Goal: Task Accomplishment & Management: Manage account settings

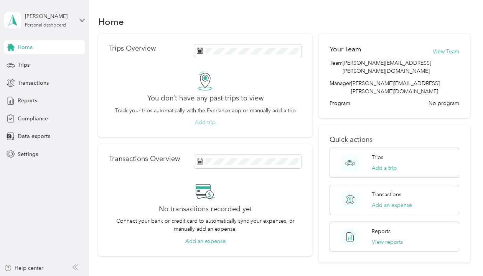
click at [208, 122] on button "Add trip" at bounding box center [205, 122] width 21 height 8
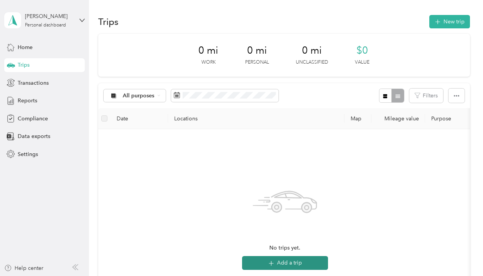
click at [272, 263] on icon "button" at bounding box center [270, 263] width 5 height 5
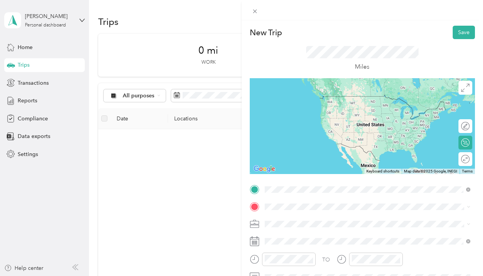
click at [306, 100] on span "[STREET_ADDRESS][US_STATE]" at bounding box center [317, 96] width 77 height 7
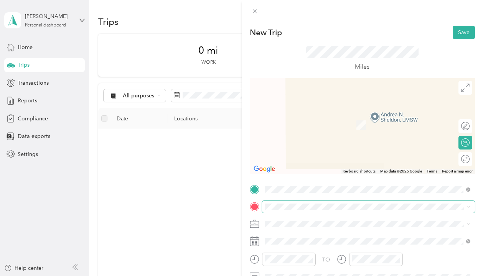
click at [288, 212] on span at bounding box center [368, 207] width 213 height 12
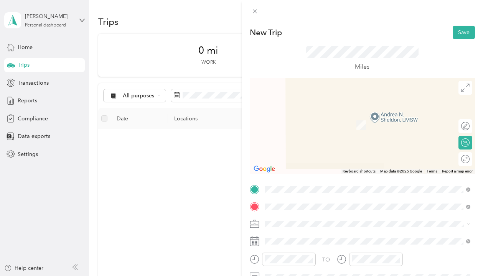
click at [331, 148] on span "[STREET_ADDRESS][US_STATE]" at bounding box center [317, 145] width 77 height 7
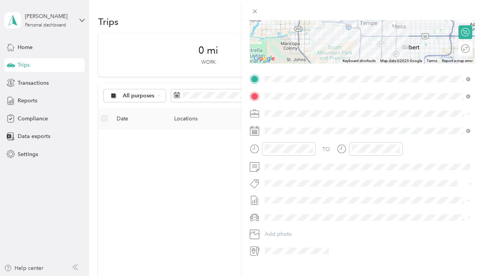
scroll to position [138, 0]
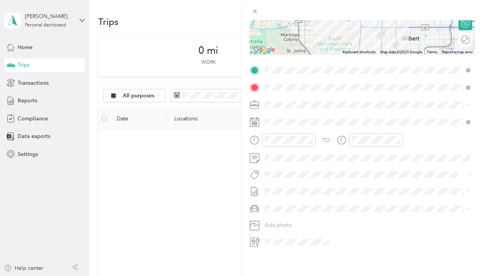
click at [471, 110] on span at bounding box center [368, 105] width 213 height 12
click at [470, 107] on icon at bounding box center [468, 104] width 3 height 3
click at [430, 111] on span at bounding box center [368, 105] width 213 height 12
click at [415, 111] on span at bounding box center [368, 105] width 213 height 12
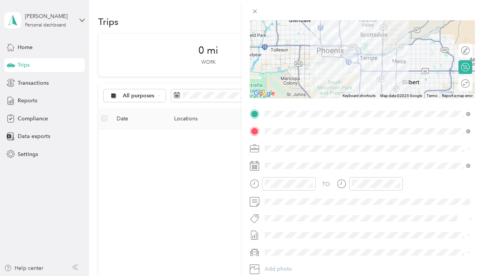
scroll to position [72, 0]
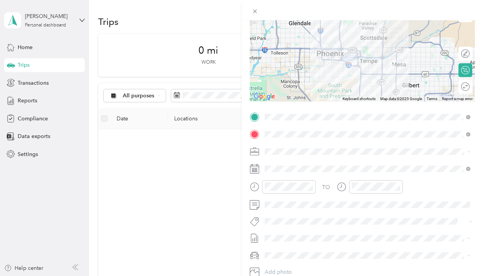
click at [360, 214] on div "Personal" at bounding box center [362, 214] width 191 height 8
click at [334, 158] on span at bounding box center [368, 152] width 213 height 12
click at [257, 156] on icon at bounding box center [255, 152] width 10 height 10
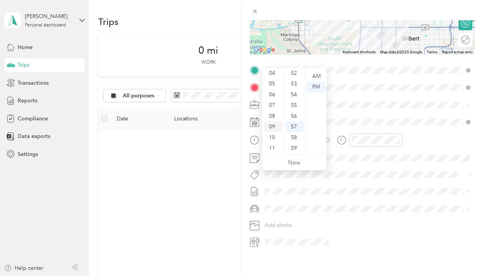
scroll to position [46, 0]
click at [272, 140] on div "10" at bounding box center [272, 137] width 18 height 11
click at [298, 84] on div "50" at bounding box center [294, 84] width 18 height 11
click at [295, 79] on div "50" at bounding box center [294, 77] width 18 height 11
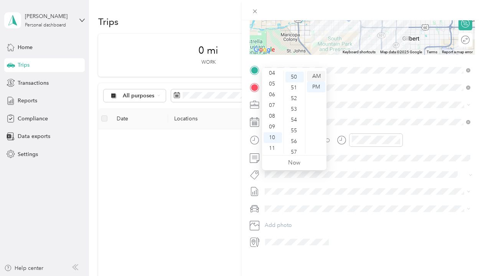
click at [314, 78] on div "AM" at bounding box center [316, 76] width 18 height 11
click at [344, 111] on span at bounding box center [368, 105] width 213 height 12
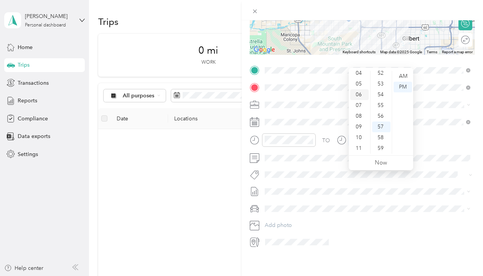
scroll to position [46, 0]
click at [359, 147] on div "11" at bounding box center [359, 148] width 18 height 11
click at [380, 106] on div "23" at bounding box center [381, 108] width 18 height 11
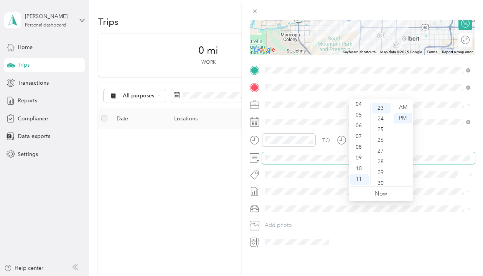
scroll to position [223, 0]
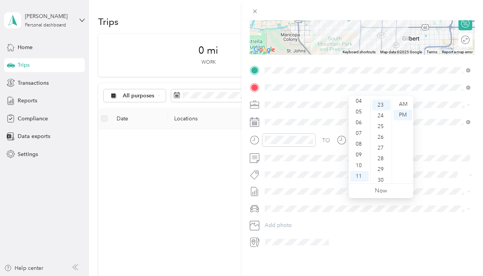
click at [284, 203] on span at bounding box center [368, 209] width 213 height 12
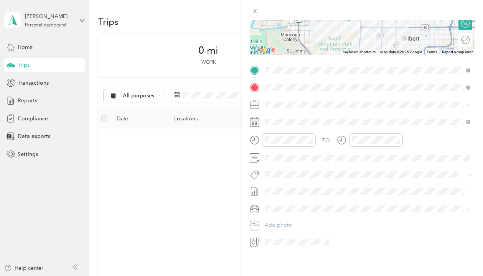
click at [83, 19] on div "New Trip Save This trip cannot be edited because it is either under review, app…" at bounding box center [241, 138] width 483 height 276
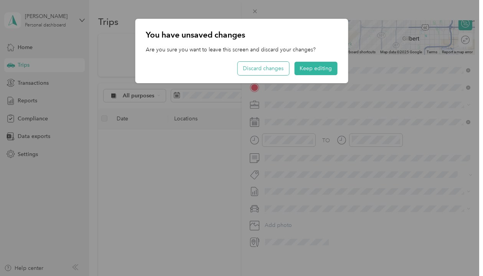
click at [269, 66] on button "Discard changes" at bounding box center [262, 68] width 51 height 13
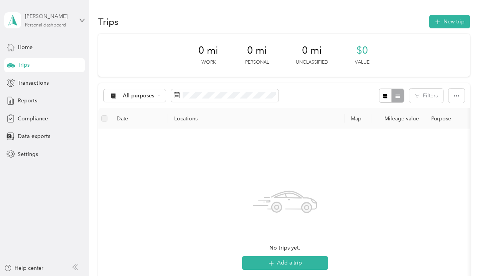
click at [56, 26] on div "Personal dashboard" at bounding box center [45, 25] width 41 height 5
click at [64, 105] on div "Reports" at bounding box center [44, 101] width 81 height 14
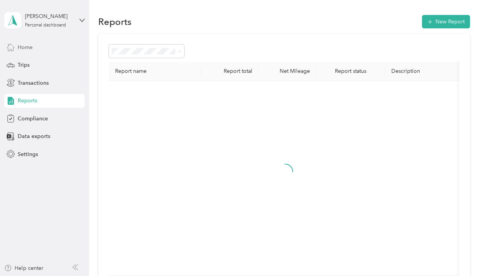
click at [50, 48] on div "Home" at bounding box center [44, 47] width 81 height 14
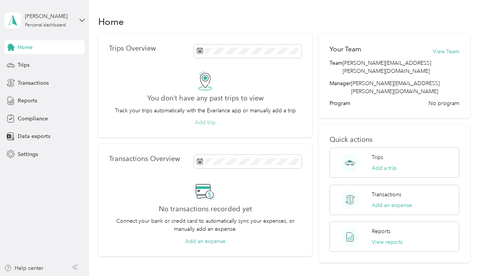
click at [207, 124] on button "Add trip" at bounding box center [205, 122] width 21 height 8
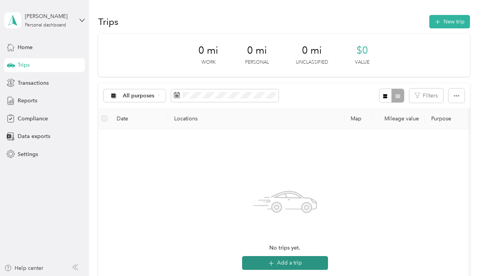
click at [304, 267] on button "Add a trip" at bounding box center [285, 263] width 86 height 14
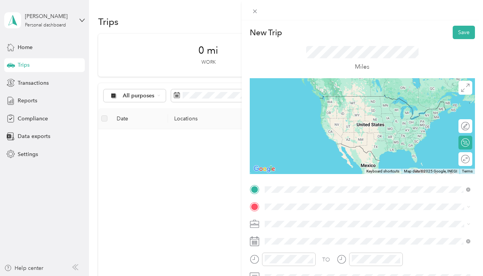
click at [304, 100] on span "[STREET_ADDRESS][US_STATE]" at bounding box center [317, 96] width 77 height 7
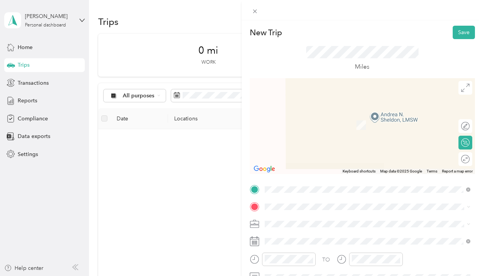
click at [333, 114] on span "[STREET_ADDRESS][US_STATE]" at bounding box center [317, 110] width 77 height 7
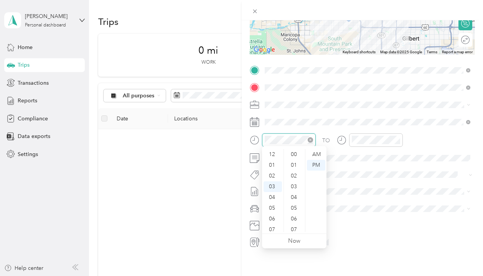
scroll to position [561, 0]
click at [276, 233] on div "12 01 02 03 04 05 06 07 08 09 10 11 00 01 02 03 04 05 06 07 08 09 10 11 12 13 1…" at bounding box center [294, 191] width 64 height 86
click at [275, 229] on div "10" at bounding box center [272, 230] width 18 height 11
click at [299, 153] on div "50" at bounding box center [294, 153] width 18 height 11
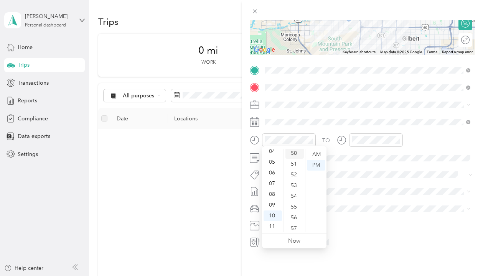
scroll to position [537, 0]
click at [315, 154] on div "AM" at bounding box center [316, 154] width 18 height 11
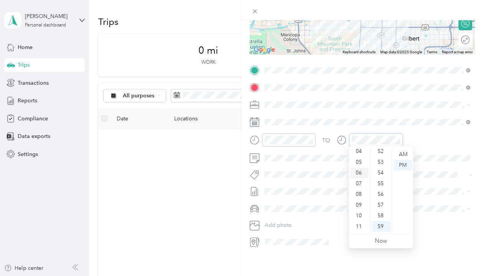
scroll to position [46, 0]
click at [358, 228] on div "11" at bounding box center [359, 226] width 18 height 11
click at [379, 153] on div "23" at bounding box center [381, 154] width 18 height 11
click at [399, 151] on div "AM" at bounding box center [402, 154] width 18 height 11
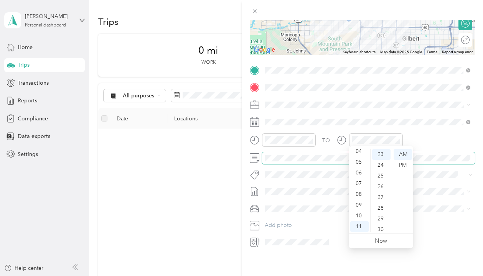
click at [302, 160] on span at bounding box center [368, 158] width 213 height 12
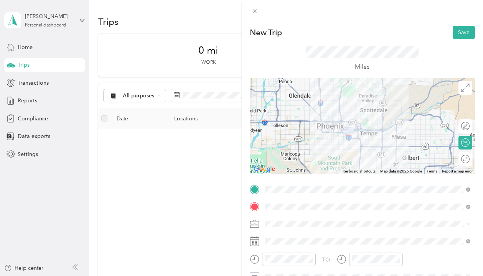
scroll to position [0, 0]
click at [460, 31] on button "Save" at bounding box center [464, 32] width 22 height 13
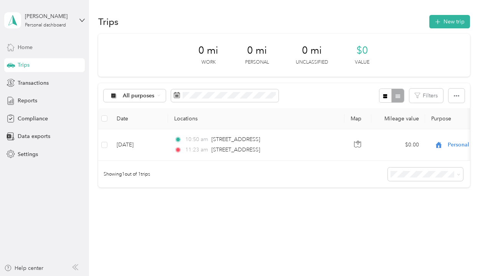
click at [28, 46] on span "Home" at bounding box center [25, 47] width 15 height 8
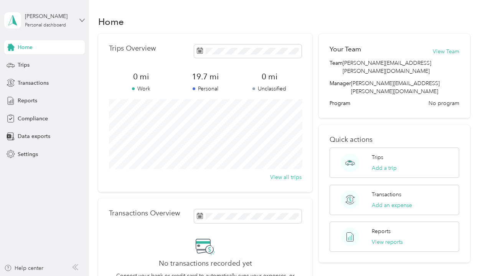
click at [81, 21] on icon at bounding box center [81, 20] width 5 height 5
click at [66, 41] on span "[PERSON_NAME][EMAIL_ADDRESS][PERSON_NAME][DOMAIN_NAME]" at bounding box center [144, 41] width 179 height 7
click at [32, 64] on div "Trips" at bounding box center [44, 65] width 81 height 14
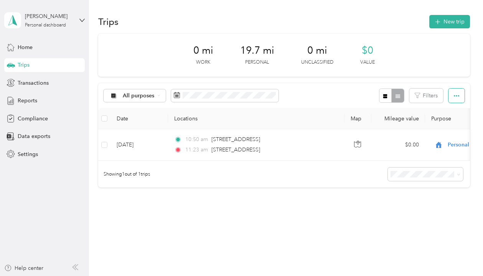
click at [457, 94] on icon "button" at bounding box center [456, 95] width 5 height 5
click at [158, 95] on icon at bounding box center [158, 95] width 3 height 3
click at [142, 111] on li "All purposes" at bounding box center [134, 108] width 61 height 13
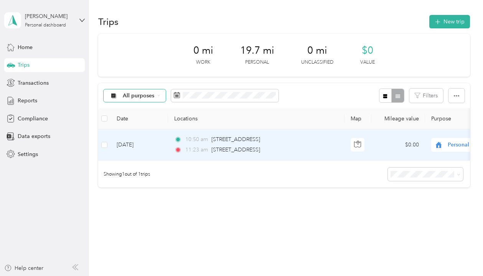
click at [447, 152] on div "Personal" at bounding box center [478, 145] width 95 height 14
click at [448, 152] on div "Personal" at bounding box center [478, 145] width 95 height 14
click at [132, 161] on td "[DATE]" at bounding box center [139, 144] width 58 height 31
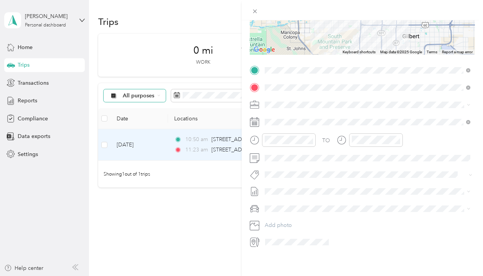
click at [263, 203] on span at bounding box center [368, 209] width 213 height 12
click at [257, 204] on icon at bounding box center [255, 209] width 10 height 10
click at [275, 203] on span at bounding box center [368, 209] width 213 height 12
click at [53, 157] on div "Trip details Save This trip cannot be edited because it is either under review,…" at bounding box center [241, 138] width 483 height 276
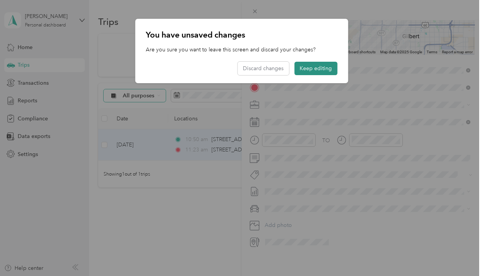
click at [311, 70] on button "Keep editing" at bounding box center [315, 68] width 43 height 13
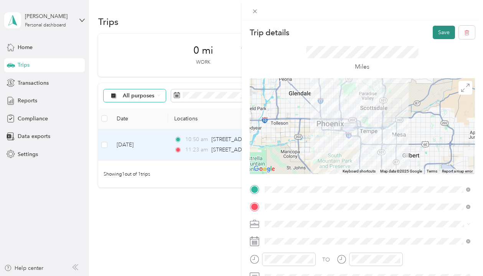
click at [437, 33] on button "Save" at bounding box center [444, 32] width 22 height 13
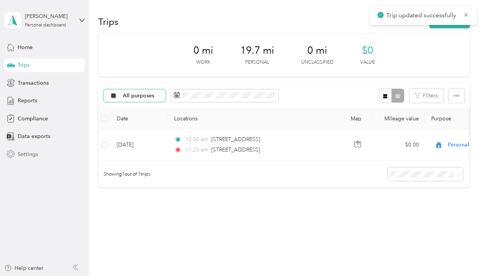
click at [38, 156] on div "Settings" at bounding box center [44, 154] width 81 height 14
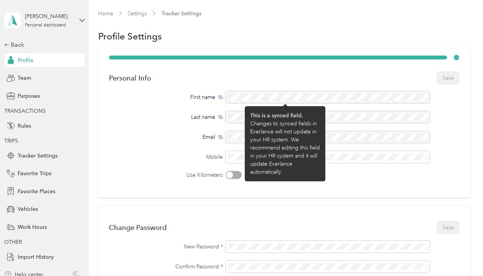
click at [237, 99] on div at bounding box center [327, 97] width 204 height 12
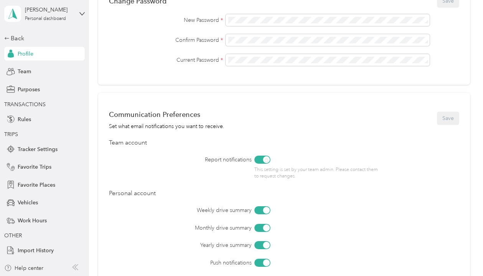
click at [262, 158] on div "This setting is set by your team admin. Please contact them to request changes." at bounding box center [318, 168] width 128 height 24
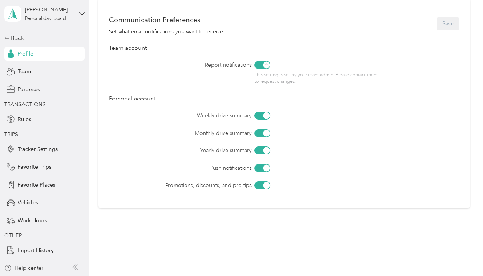
scroll to position [322, 0]
click at [258, 185] on div at bounding box center [262, 185] width 16 height 8
click at [38, 56] on div "Profile" at bounding box center [44, 54] width 81 height 14
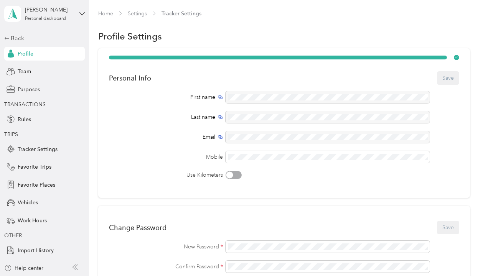
scroll to position [0, 0]
click at [33, 73] on div "Team" at bounding box center [44, 72] width 81 height 14
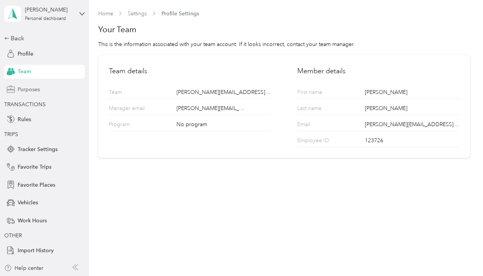
click at [44, 89] on div "Purposes" at bounding box center [44, 89] width 81 height 14
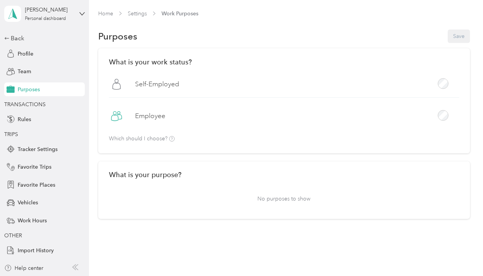
click at [153, 85] on label "Self-Employed" at bounding box center [157, 84] width 44 height 10
click at [143, 143] on div "What is your work status? [DEMOGRAPHIC_DATA] Employee Which should I choose?" at bounding box center [283, 100] width 371 height 105
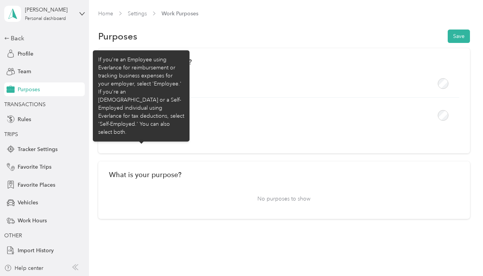
click at [143, 138] on p "Which should I choose?" at bounding box center [142, 139] width 66 height 6
click at [173, 139] on icon at bounding box center [171, 138] width 5 height 5
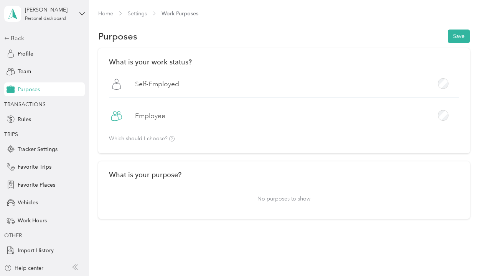
click at [295, 198] on p "No purposes to show" at bounding box center [284, 198] width 350 height 19
click at [35, 150] on span "Tracker Settings" at bounding box center [38, 149] width 40 height 8
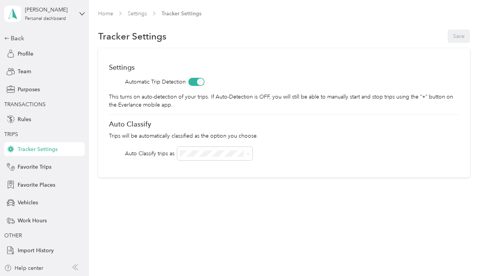
click at [194, 56] on div "Settings Automatic Trip Detection This turns on auto-detection of your trips. I…" at bounding box center [283, 112] width 371 height 129
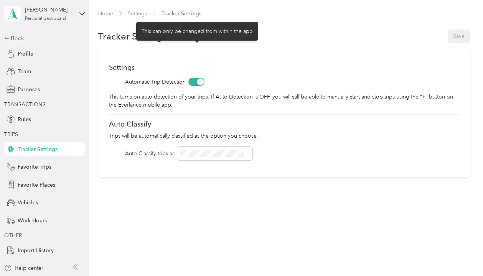
click at [194, 78] on span at bounding box center [196, 82] width 16 height 8
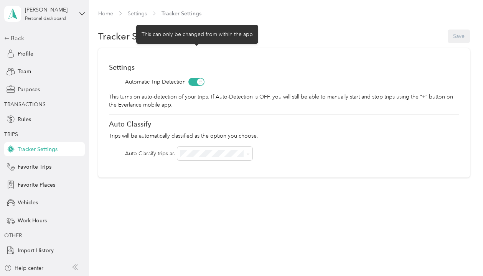
click at [194, 78] on span at bounding box center [196, 82] width 16 height 8
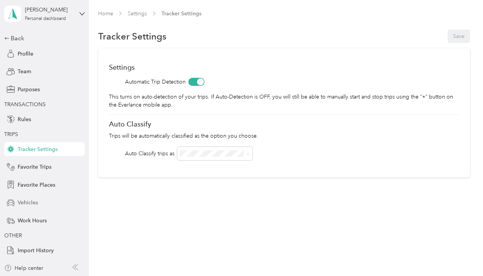
click at [22, 202] on span "Vehicles" at bounding box center [28, 203] width 20 height 8
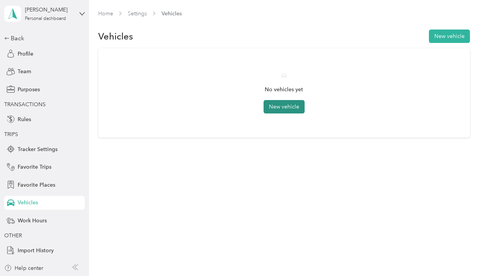
click at [287, 107] on button "New vehicle" at bounding box center [283, 106] width 41 height 13
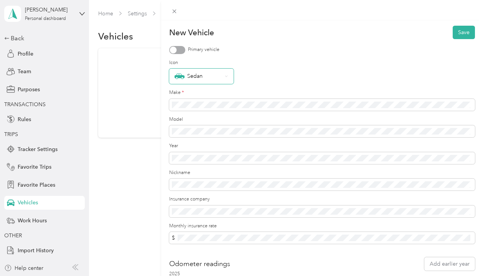
click at [191, 81] on div "Sedan" at bounding box center [198, 76] width 48 height 10
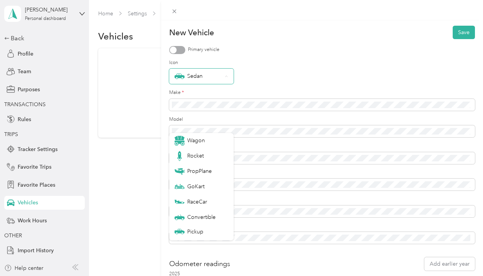
click at [191, 81] on div "Sedan" at bounding box center [198, 76] width 48 height 10
click at [193, 81] on div "Sedan" at bounding box center [198, 76] width 48 height 10
click at [280, 84] on div "Sedan" at bounding box center [322, 76] width 306 height 15
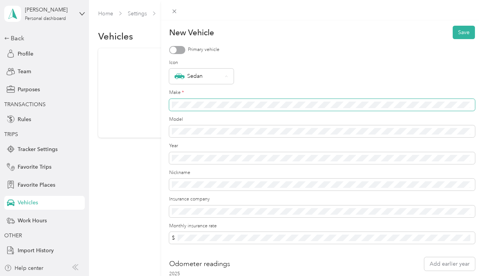
click at [276, 111] on span at bounding box center [322, 105] width 306 height 12
click at [466, 32] on button "Save" at bounding box center [464, 32] width 22 height 13
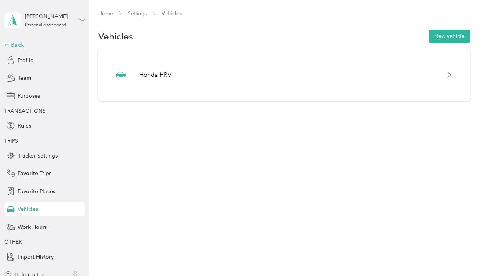
click at [23, 46] on div "Back" at bounding box center [42, 44] width 77 height 9
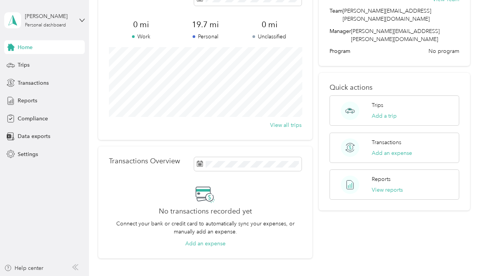
scroll to position [46, 0]
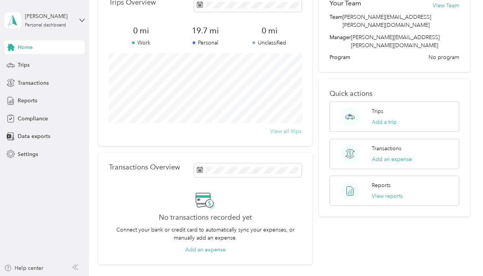
click at [281, 132] on button "View all trips" at bounding box center [285, 131] width 31 height 8
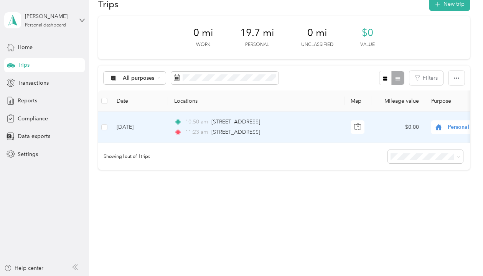
click at [443, 129] on div "Personal" at bounding box center [478, 127] width 95 height 14
click at [215, 120] on div "10:50 am [STREET_ADDRESS] 11:23 am [STREET_ADDRESS]" at bounding box center [254, 127] width 161 height 19
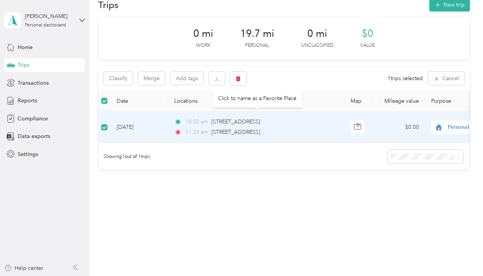
click at [215, 119] on div "[STREET_ADDRESS]" at bounding box center [235, 122] width 49 height 8
click at [237, 118] on span "[STREET_ADDRESS]" at bounding box center [235, 121] width 49 height 7
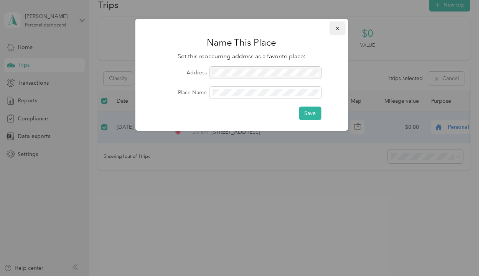
click at [337, 28] on icon "button" at bounding box center [336, 28] width 5 height 5
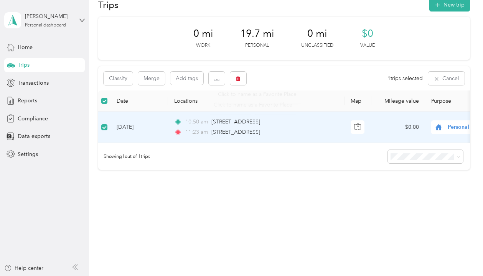
click at [281, 137] on td "10:50 am [STREET_ADDRESS] 11:23 am [STREET_ADDRESS]" at bounding box center [256, 127] width 176 height 31
click at [373, 132] on td "$0.00" at bounding box center [398, 127] width 54 height 31
click at [388, 114] on td "$0.00" at bounding box center [398, 127] width 54 height 31
click at [118, 72] on button "Classify" at bounding box center [118, 78] width 29 height 13
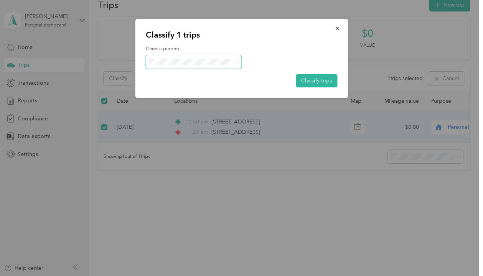
click at [165, 67] on span at bounding box center [194, 61] width 96 height 13
click at [164, 69] on span at bounding box center [194, 61] width 96 height 13
click at [156, 69] on span at bounding box center [194, 61] width 96 height 13
click at [167, 69] on span at bounding box center [194, 61] width 96 height 13
click at [225, 69] on span at bounding box center [194, 61] width 96 height 13
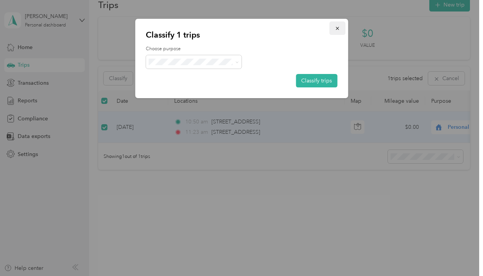
click at [336, 25] on span "button" at bounding box center [336, 28] width 5 height 7
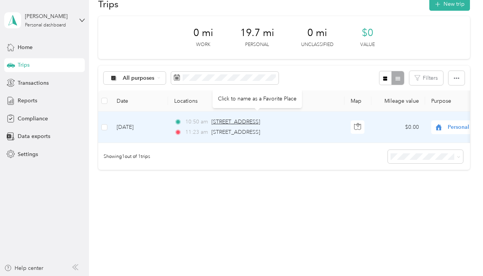
click at [224, 118] on span "[STREET_ADDRESS]" at bounding box center [235, 121] width 49 height 7
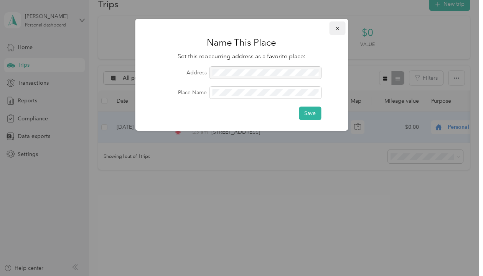
click at [337, 27] on icon "button" at bounding box center [336, 28] width 5 height 5
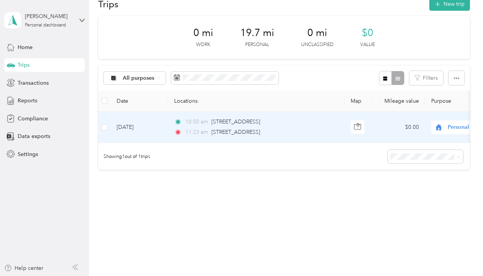
click at [346, 112] on td at bounding box center [357, 127] width 27 height 31
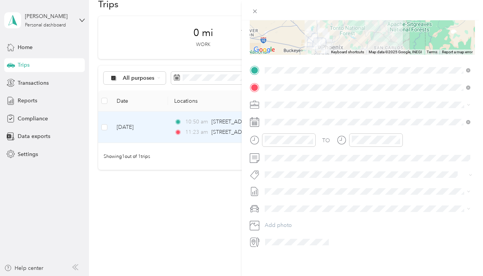
scroll to position [224, 0]
click at [277, 203] on span at bounding box center [368, 209] width 213 height 12
click at [260, 203] on div at bounding box center [362, 209] width 225 height 12
click at [251, 204] on icon at bounding box center [255, 209] width 10 height 10
click at [285, 222] on div "Honda HRV" at bounding box center [367, 220] width 201 height 8
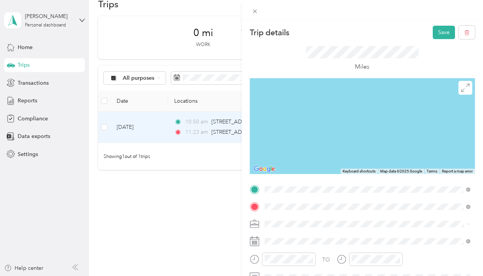
scroll to position [0, 0]
click at [440, 35] on button "Save" at bounding box center [444, 32] width 22 height 13
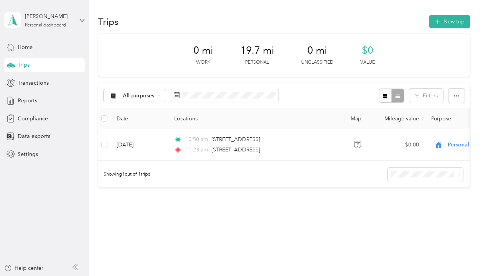
click at [402, 118] on th "Mileage value" at bounding box center [398, 118] width 54 height 21
click at [453, 22] on button "New trip" at bounding box center [449, 21] width 41 height 13
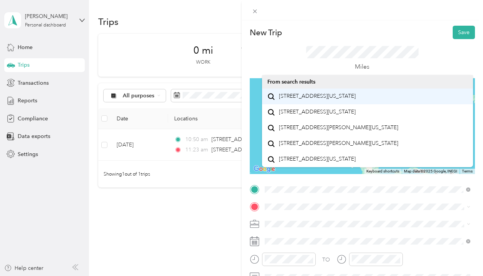
drag, startPoint x: 300, startPoint y: 127, endPoint x: 334, endPoint y: 103, distance: 41.8
click at [334, 100] on span "[STREET_ADDRESS][US_STATE]" at bounding box center [317, 96] width 77 height 7
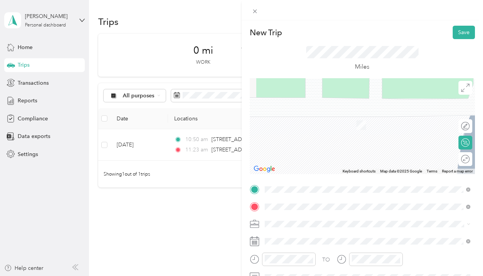
click at [299, 117] on span "[STREET_ADDRESS][US_STATE]" at bounding box center [317, 113] width 77 height 7
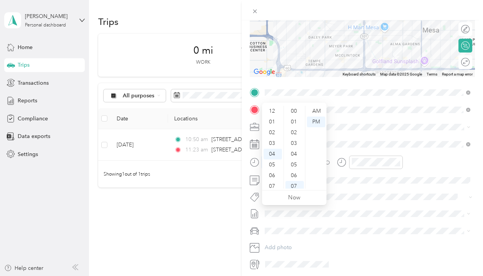
scroll to position [42, 0]
click at [360, 133] on span at bounding box center [368, 127] width 213 height 12
click at [274, 184] on div "11" at bounding box center [272, 187] width 18 height 11
click at [274, 173] on div "10" at bounding box center [272, 172] width 18 height 11
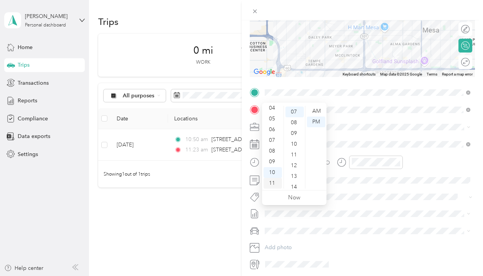
click at [274, 184] on div "11" at bounding box center [272, 183] width 18 height 11
click at [292, 160] on div "50" at bounding box center [294, 160] width 18 height 11
click at [318, 113] on div "AM" at bounding box center [316, 111] width 18 height 11
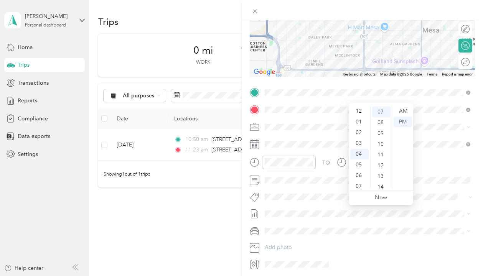
scroll to position [0, 0]
click at [358, 110] on div "12" at bounding box center [359, 111] width 18 height 11
click at [387, 142] on div "10" at bounding box center [381, 144] width 18 height 11
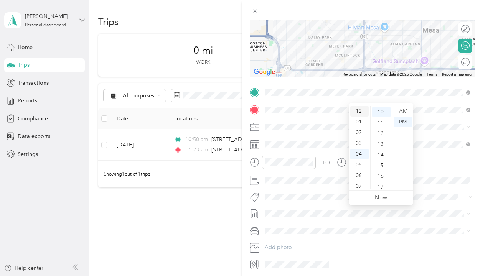
click at [357, 110] on div "12" at bounding box center [359, 111] width 18 height 11
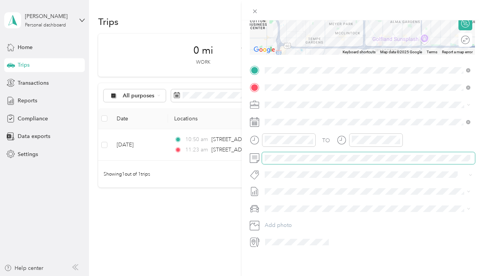
scroll to position [224, 0]
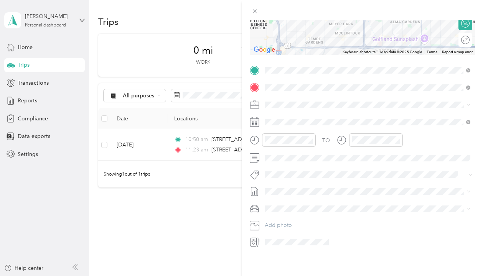
click at [286, 219] on span "Honda HRV" at bounding box center [281, 220] width 28 height 7
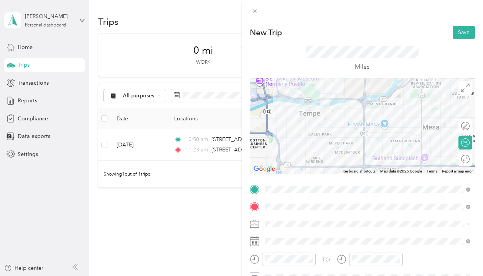
scroll to position [0, 0]
click at [459, 33] on button "Save" at bounding box center [464, 32] width 22 height 13
